Goal: Task Accomplishment & Management: Manage account settings

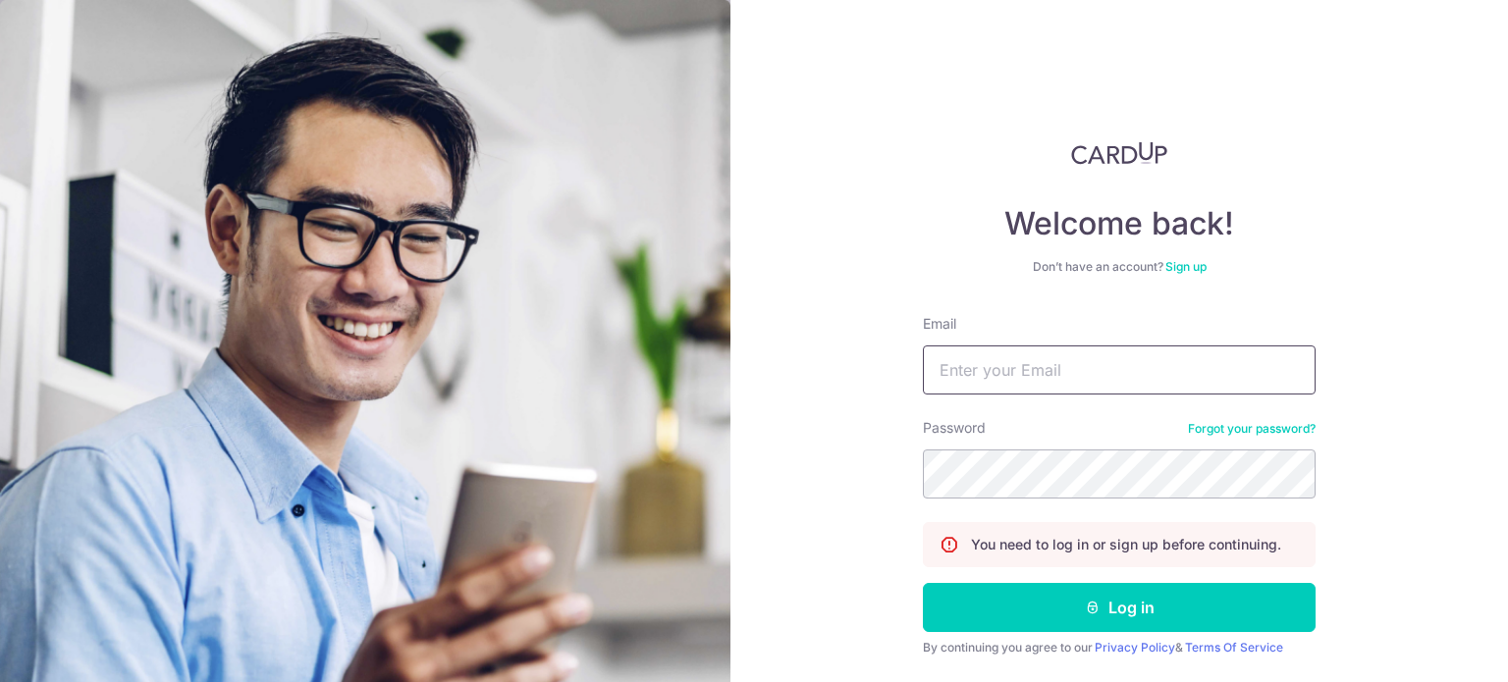
click at [1036, 364] on input "Email" at bounding box center [1119, 369] width 393 height 49
type input "[EMAIL_ADDRESS][DOMAIN_NAME]"
click at [923, 583] on button "Log in" at bounding box center [1119, 607] width 393 height 49
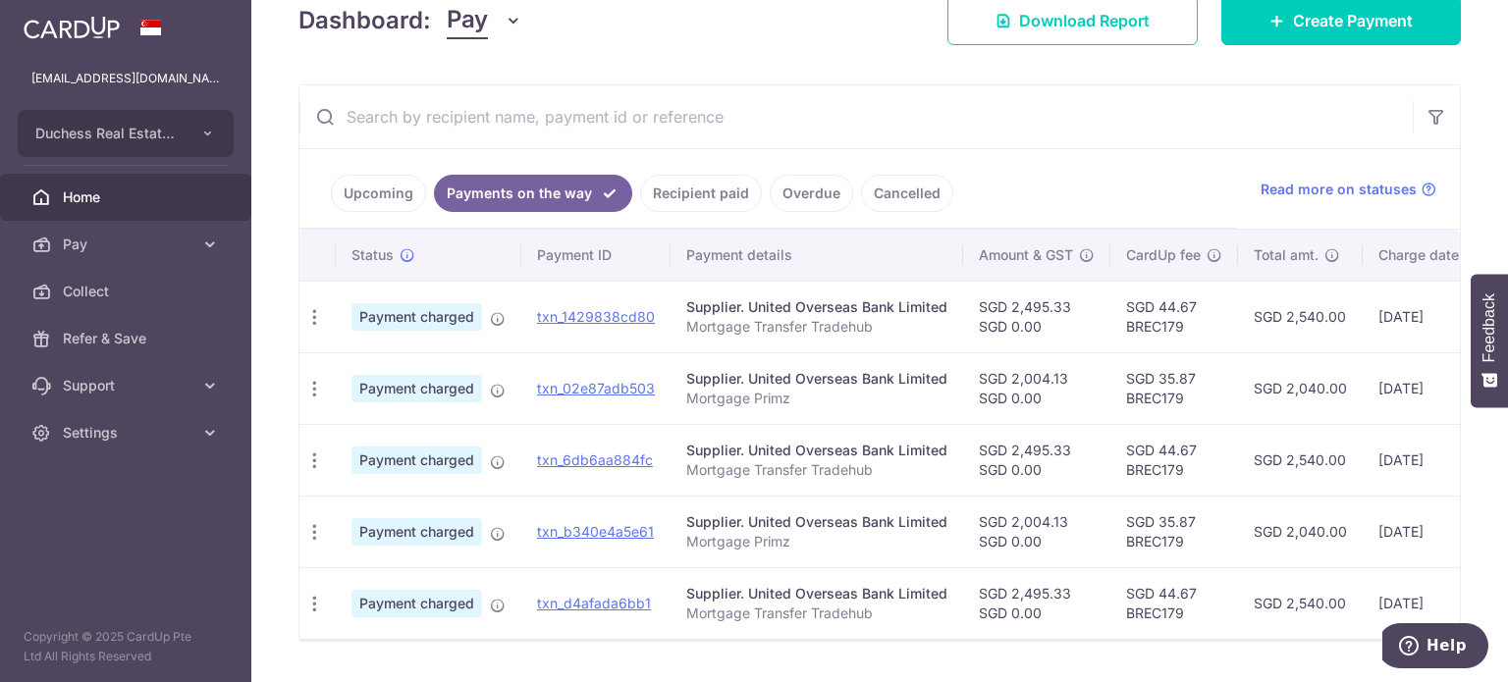
scroll to position [0, 299]
